Goal: Find specific page/section: Find specific page/section

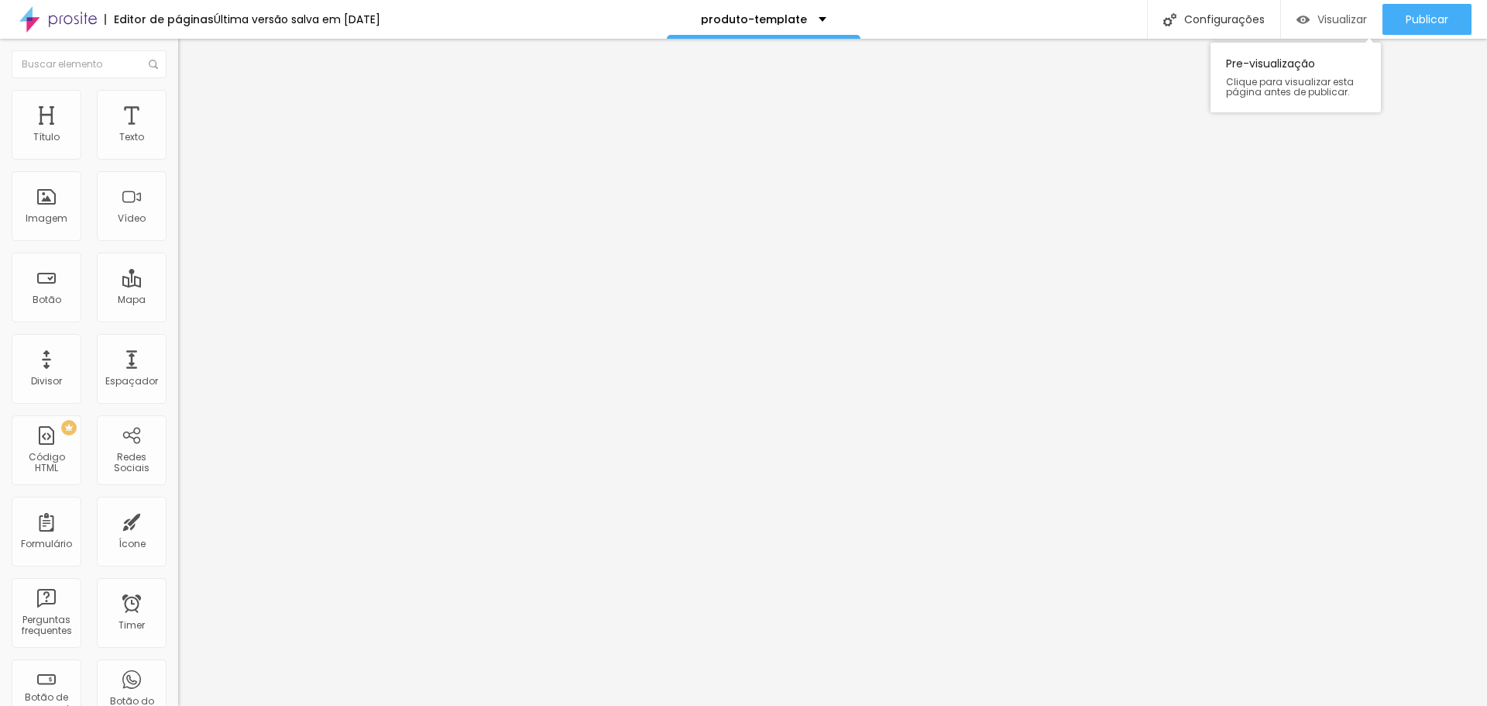
click at [1352, 17] on span "Visualizar" at bounding box center [1343, 19] width 50 height 12
